Goal: Navigation & Orientation: Find specific page/section

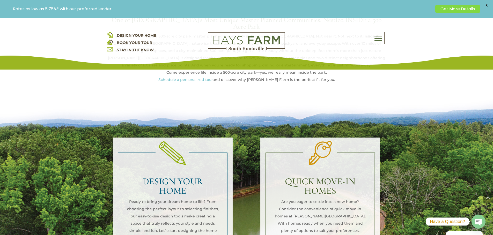
scroll to position [336, 0]
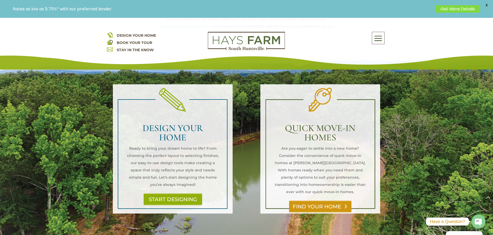
click at [316, 201] on link "FIND YOUR HOME" at bounding box center [320, 207] width 62 height 12
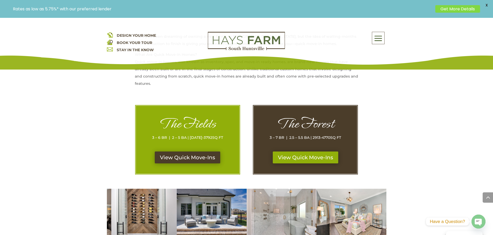
scroll to position [233, 0]
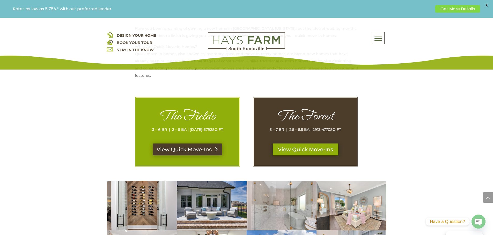
click at [191, 149] on link "View Quick Move-Ins" at bounding box center [187, 149] width 69 height 12
